Goal: Task Accomplishment & Management: Use online tool/utility

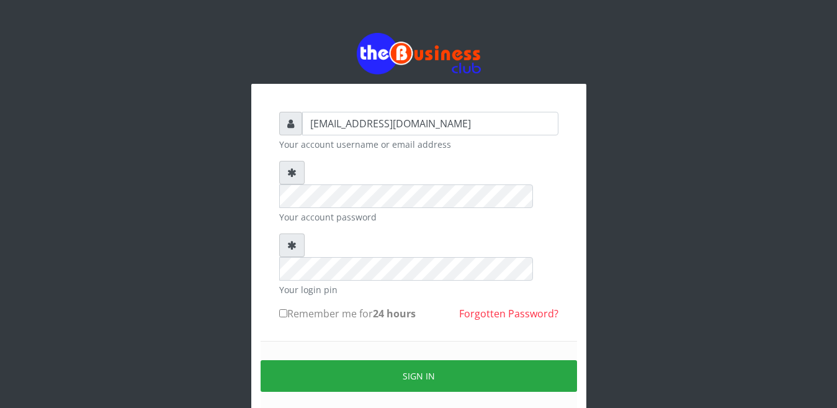
click at [290, 306] on label "Remember me for 24 hours" at bounding box center [347, 313] width 137 height 15
click at [287, 309] on input "Remember me for 24 hours" at bounding box center [283, 313] width 8 height 8
checkbox input "true"
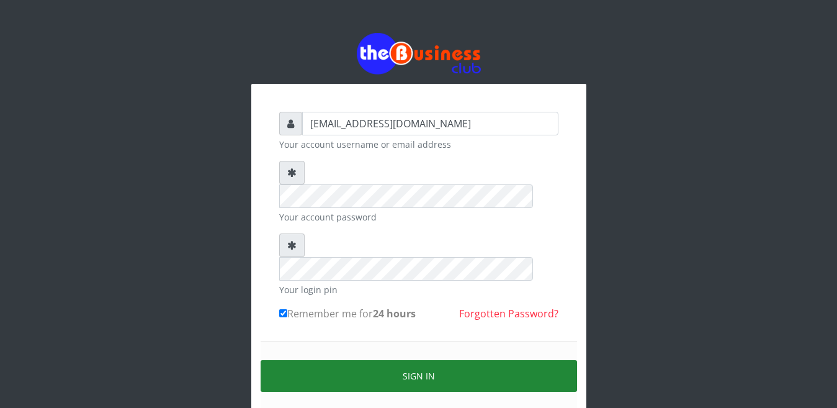
click at [393, 360] on button "Sign in" at bounding box center [419, 376] width 317 height 32
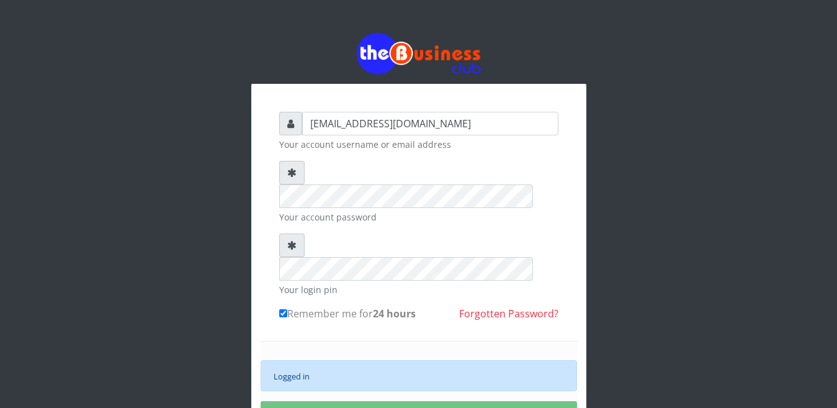
click at [650, 362] on div "happinesschidera20@gmail.com Your account username or email address Your accoun…" at bounding box center [419, 268] width 708 height 536
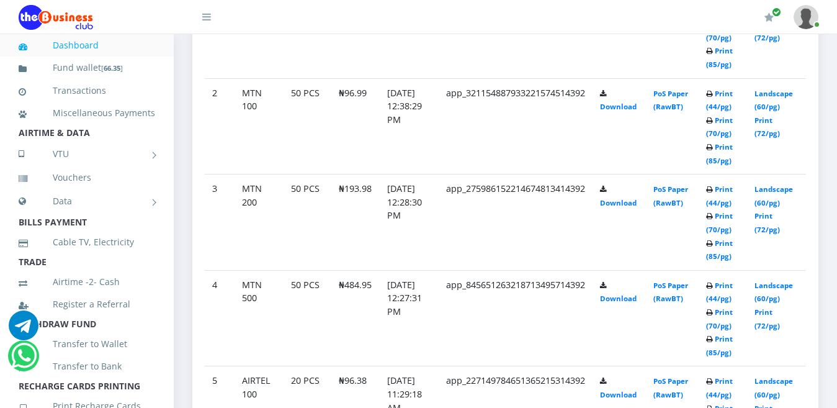
click at [713, 336] on icon at bounding box center [709, 339] width 7 height 7
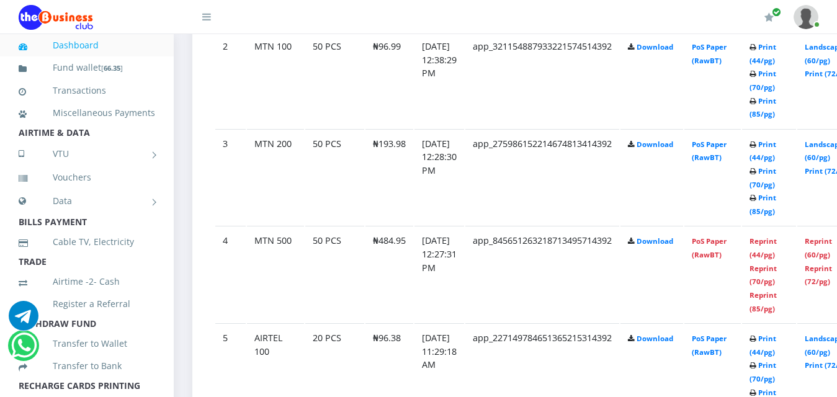
scroll to position [815, 0]
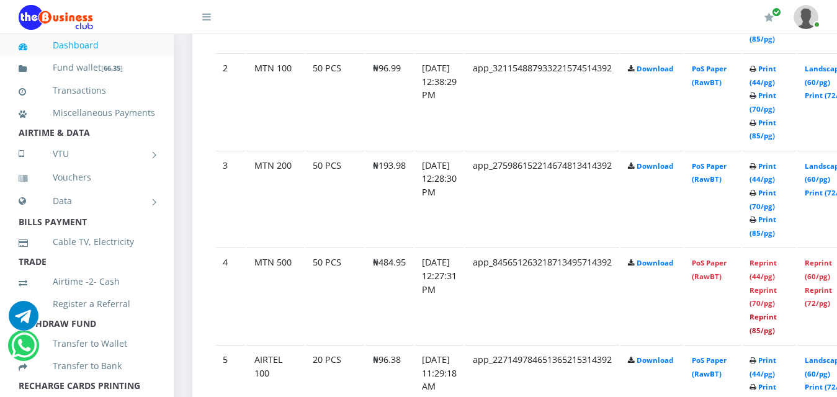
click at [776, 321] on link "Reprint (85/pg)" at bounding box center [763, 323] width 27 height 23
